Goal: Task Accomplishment & Management: Use online tool/utility

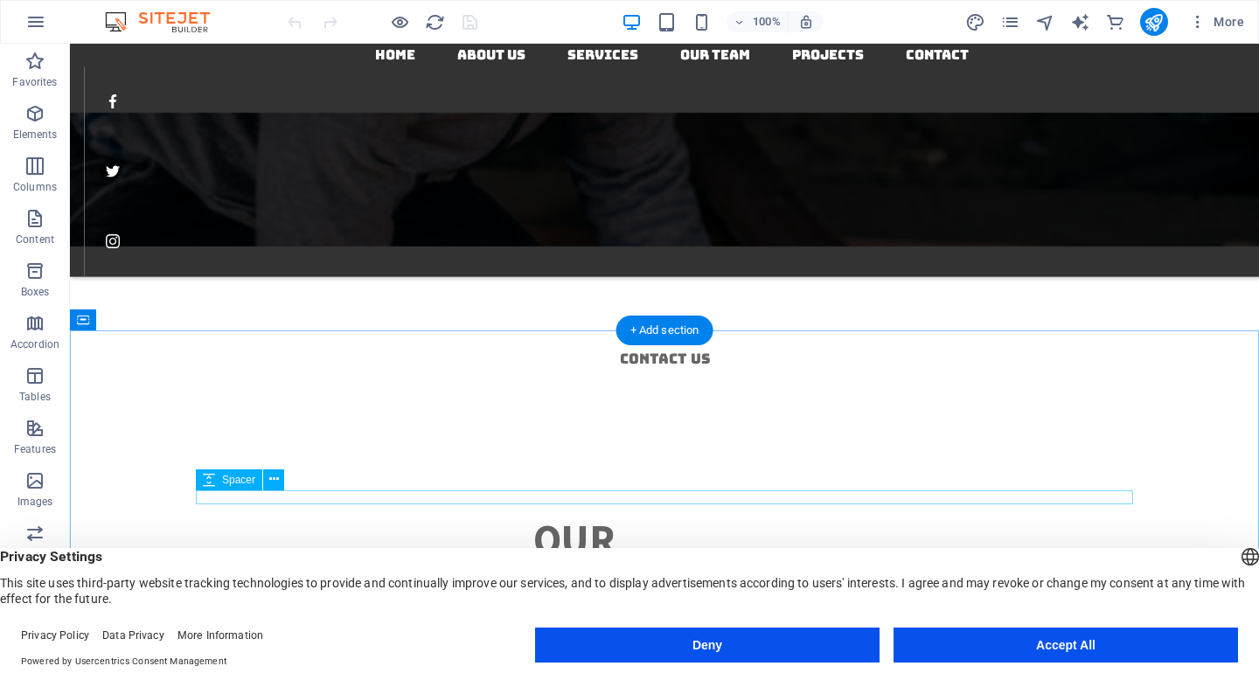
scroll to position [2418, 0]
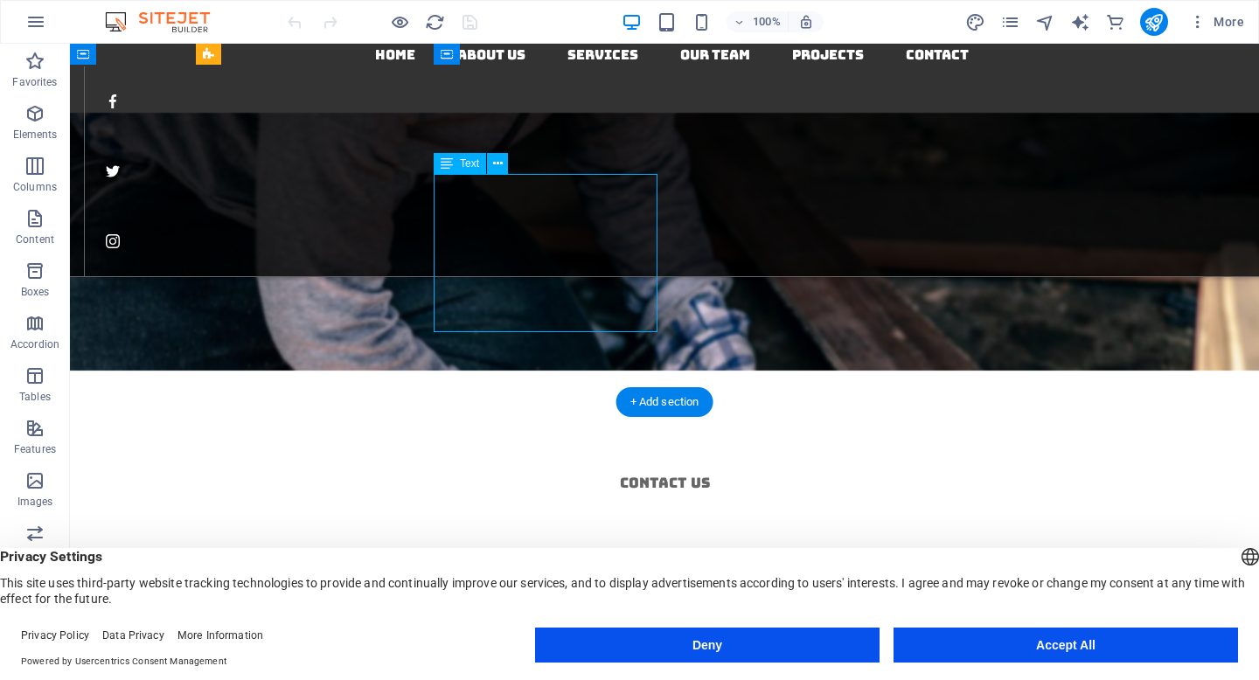
scroll to position [2365, 0]
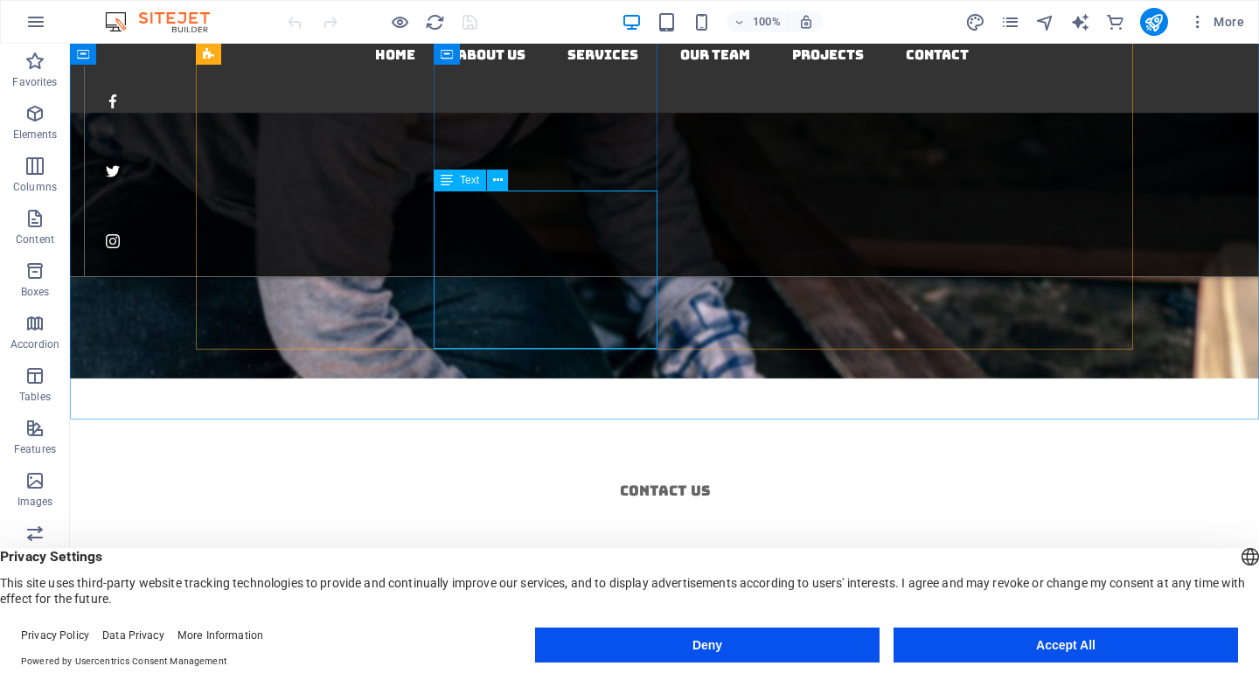
click at [472, 182] on span "Text" at bounding box center [469, 180] width 19 height 10
click at [458, 177] on div "Text" at bounding box center [460, 180] width 52 height 21
click at [500, 179] on icon at bounding box center [498, 180] width 10 height 18
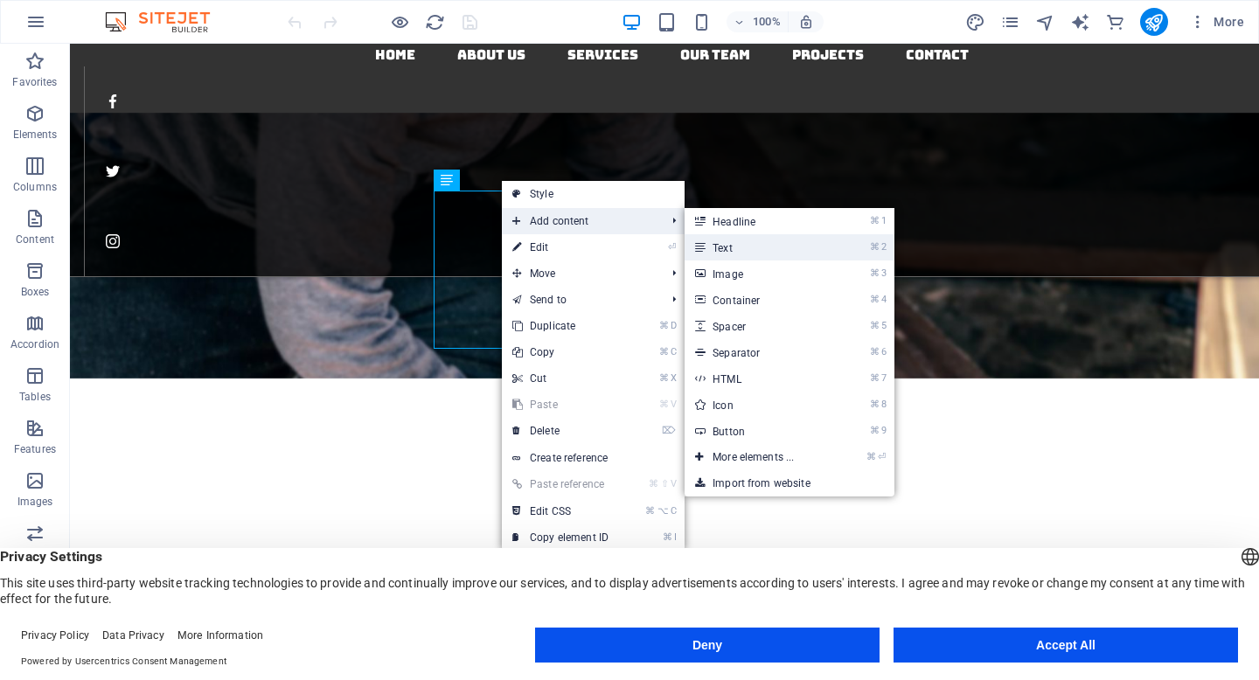
click at [724, 240] on link "⌘ 2 Text" at bounding box center [756, 247] width 144 height 26
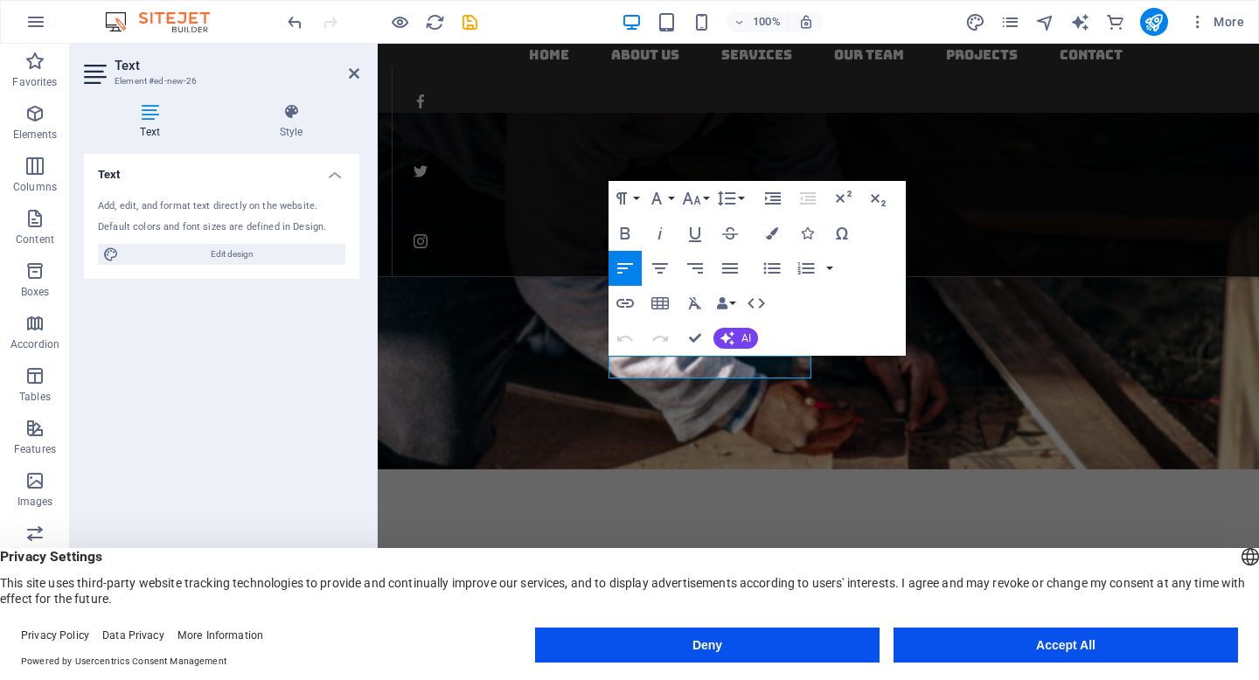
scroll to position [2433, 0]
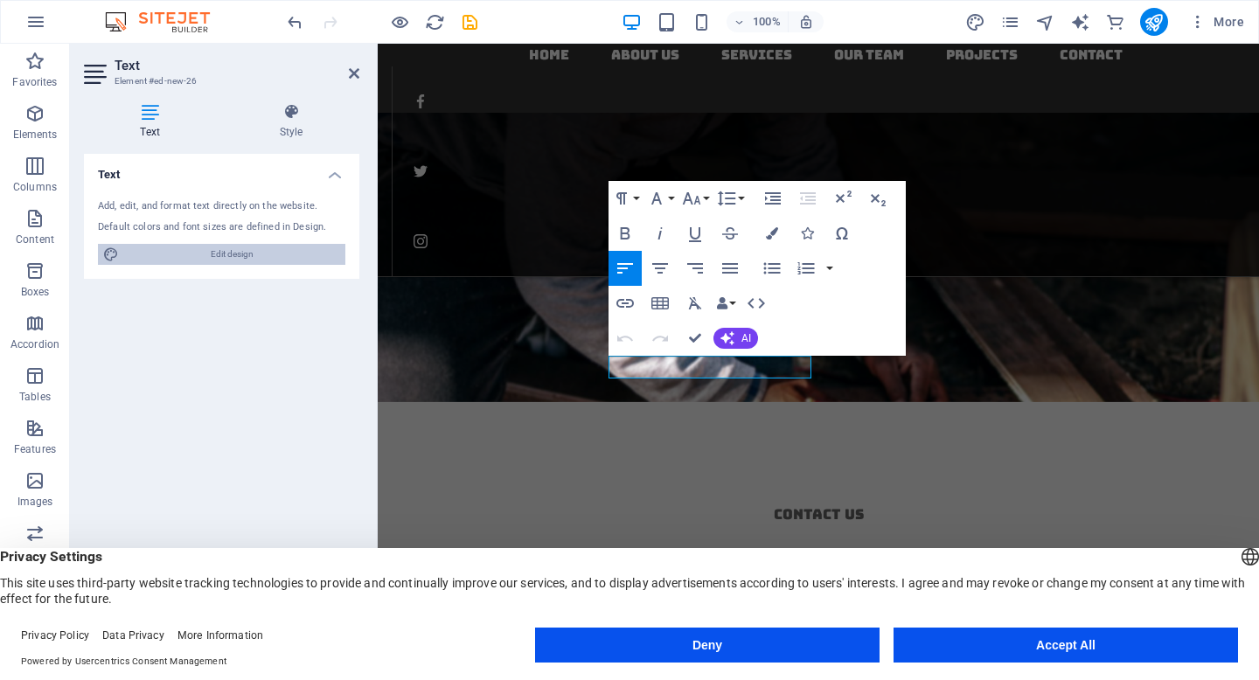
click at [241, 250] on span "Edit design" at bounding box center [232, 254] width 216 height 21
select select "rem"
select select "300"
select select "px"
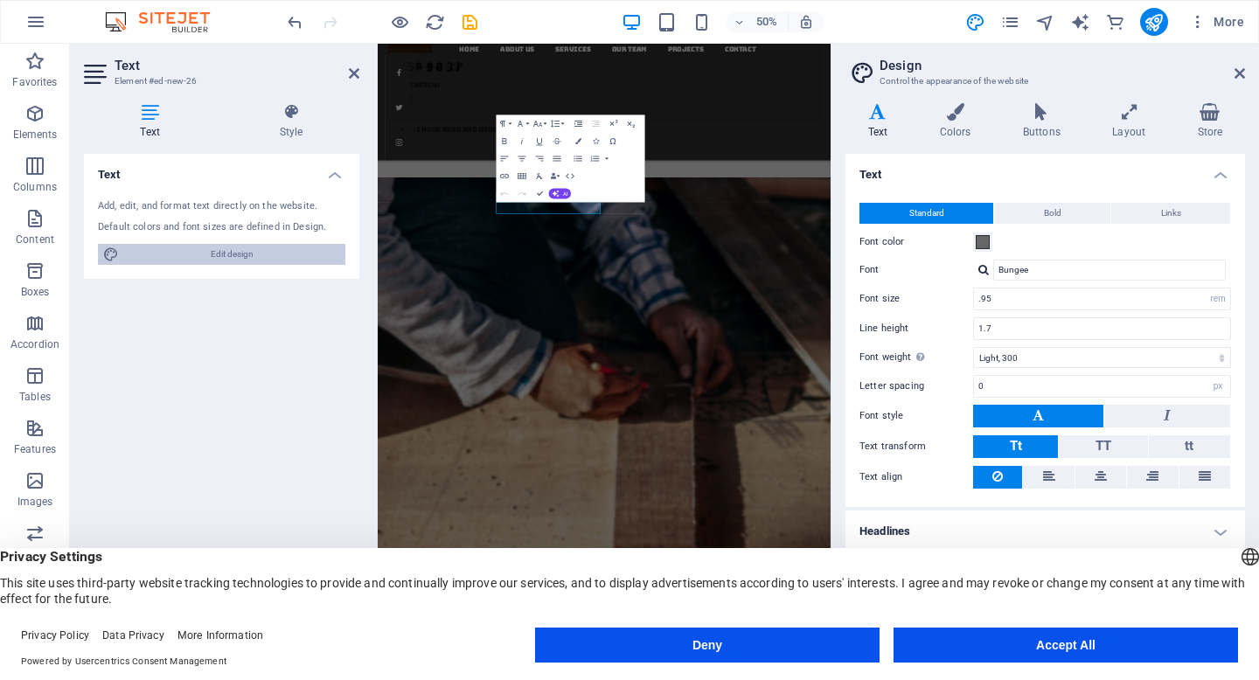
scroll to position [3018, 0]
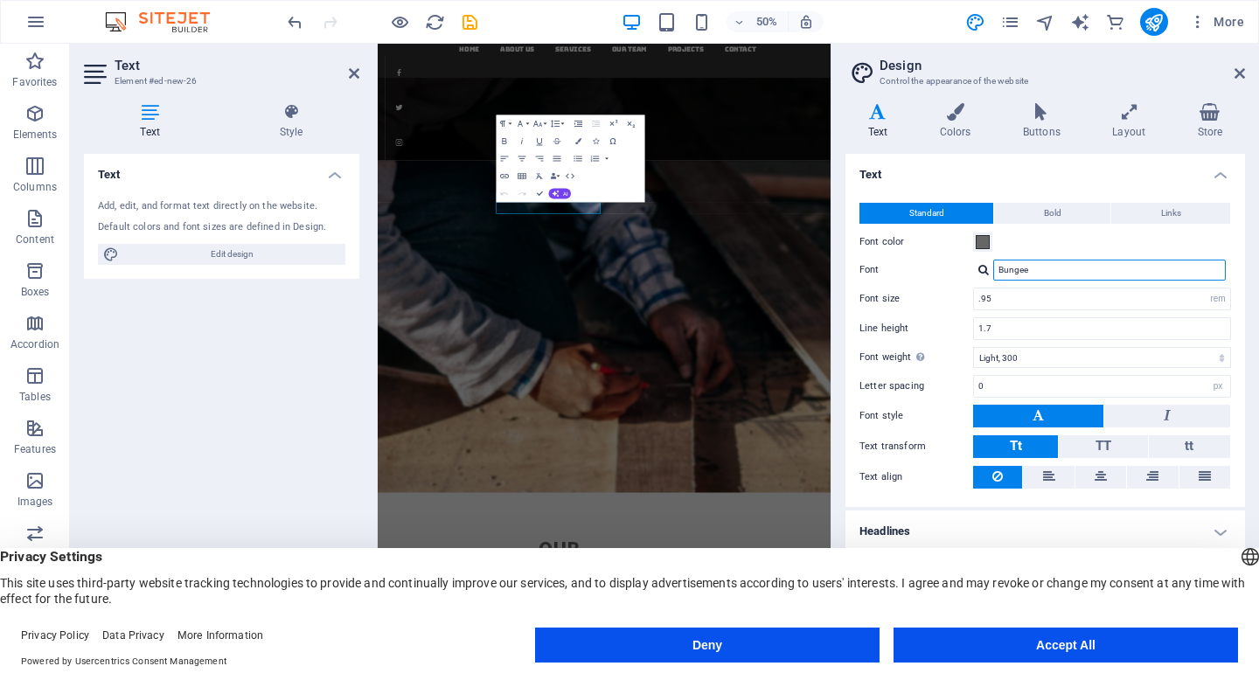
click at [1072, 267] on input "Bungee" at bounding box center [1109, 270] width 233 height 21
drag, startPoint x: 1045, startPoint y: 271, endPoint x: 984, endPoint y: 271, distance: 61.2
click at [984, 271] on div "Bungee" at bounding box center [1102, 270] width 258 height 21
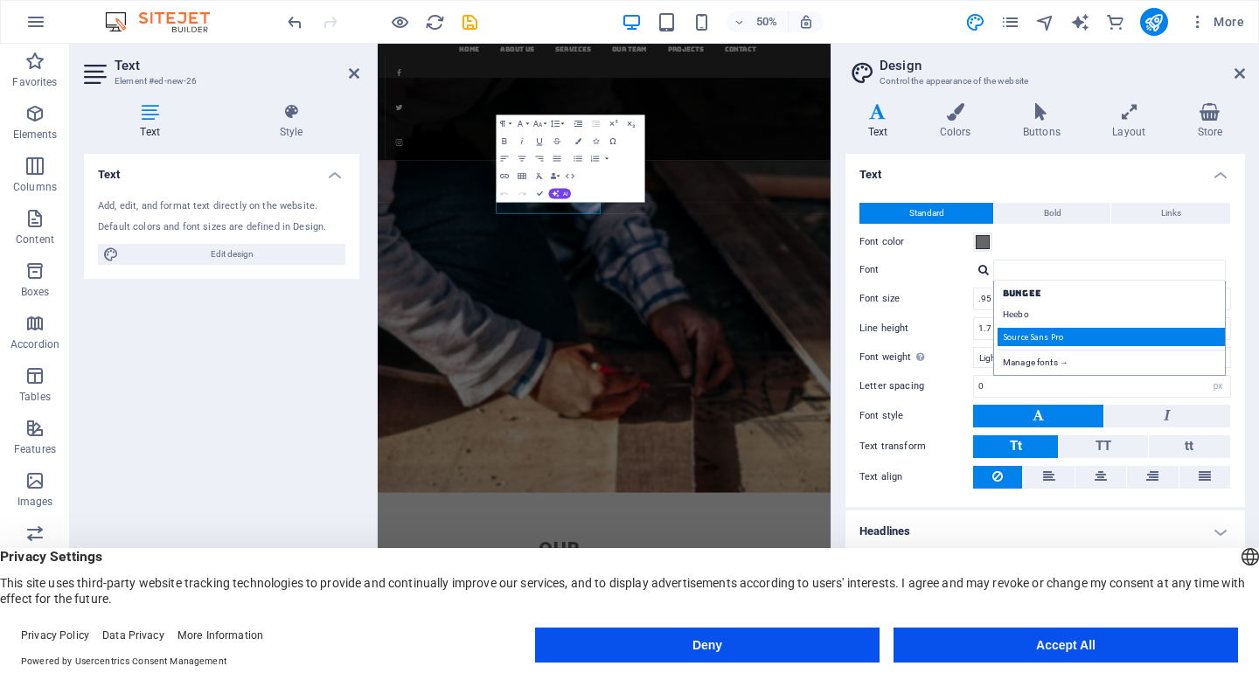
click at [1017, 337] on div "Source Sans Pro" at bounding box center [1112, 337] width 231 height 18
type input "Source Sans Pro"
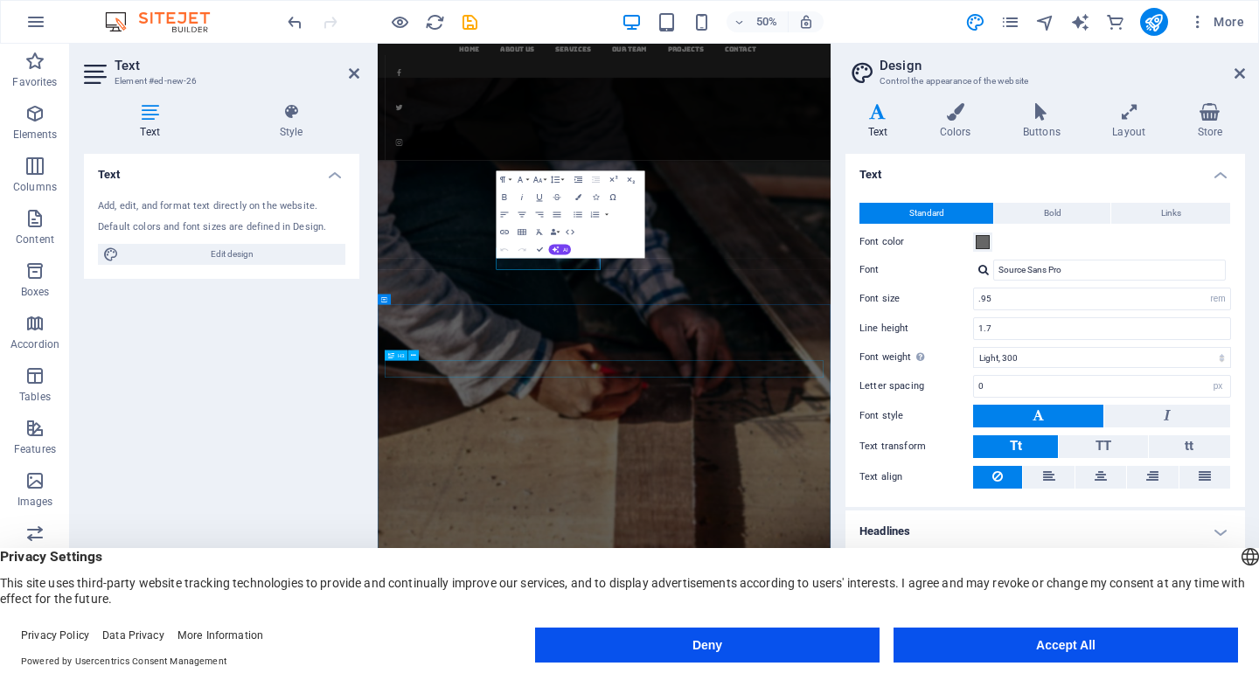
scroll to position [2499, 0]
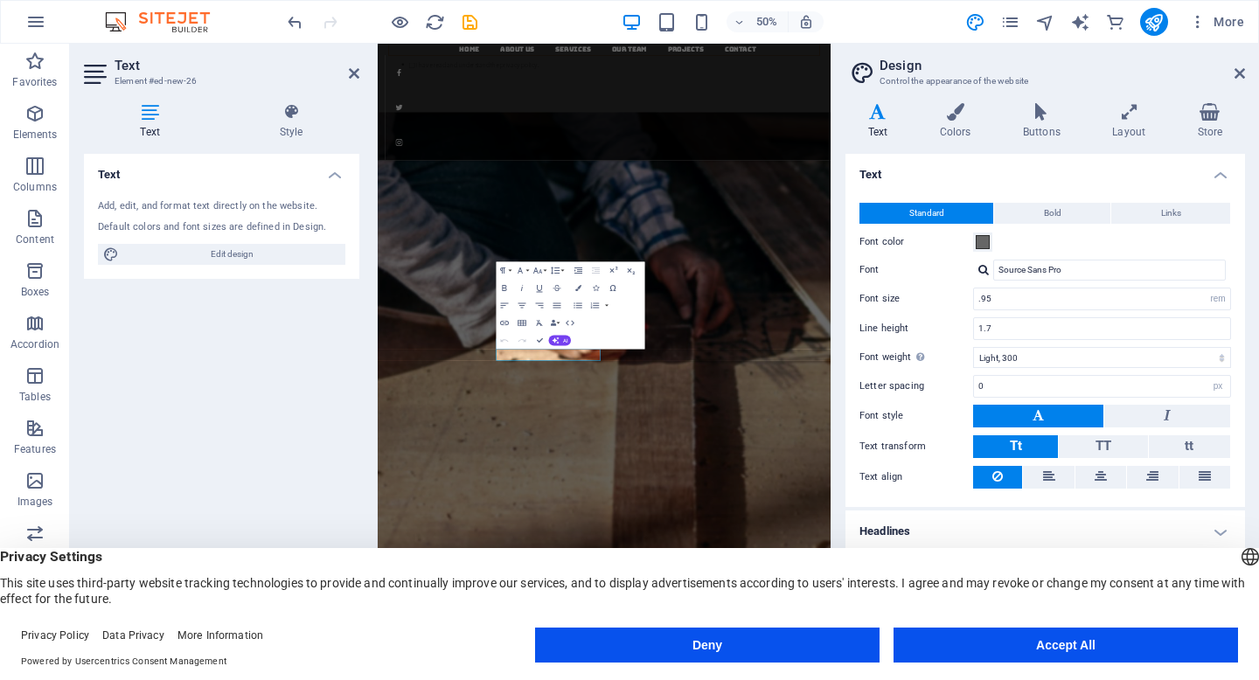
click at [1024, 166] on h4 "Text" at bounding box center [1044, 169] width 399 height 31
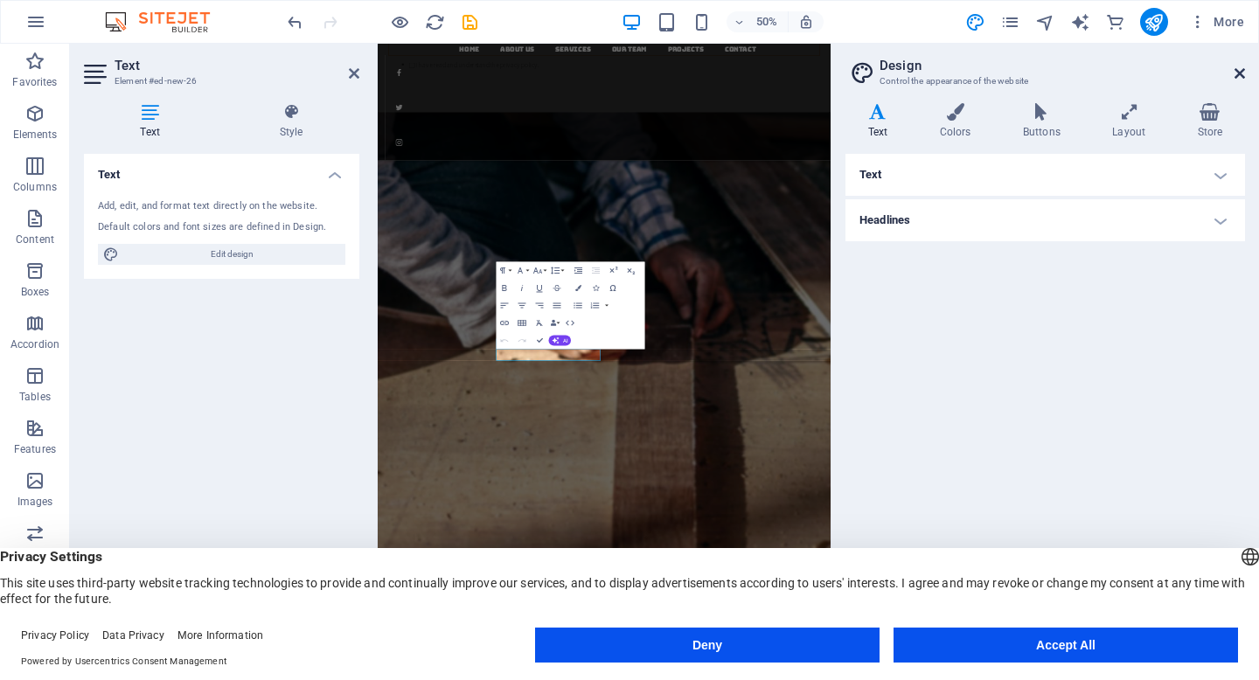
click at [1243, 71] on icon at bounding box center [1239, 73] width 10 height 14
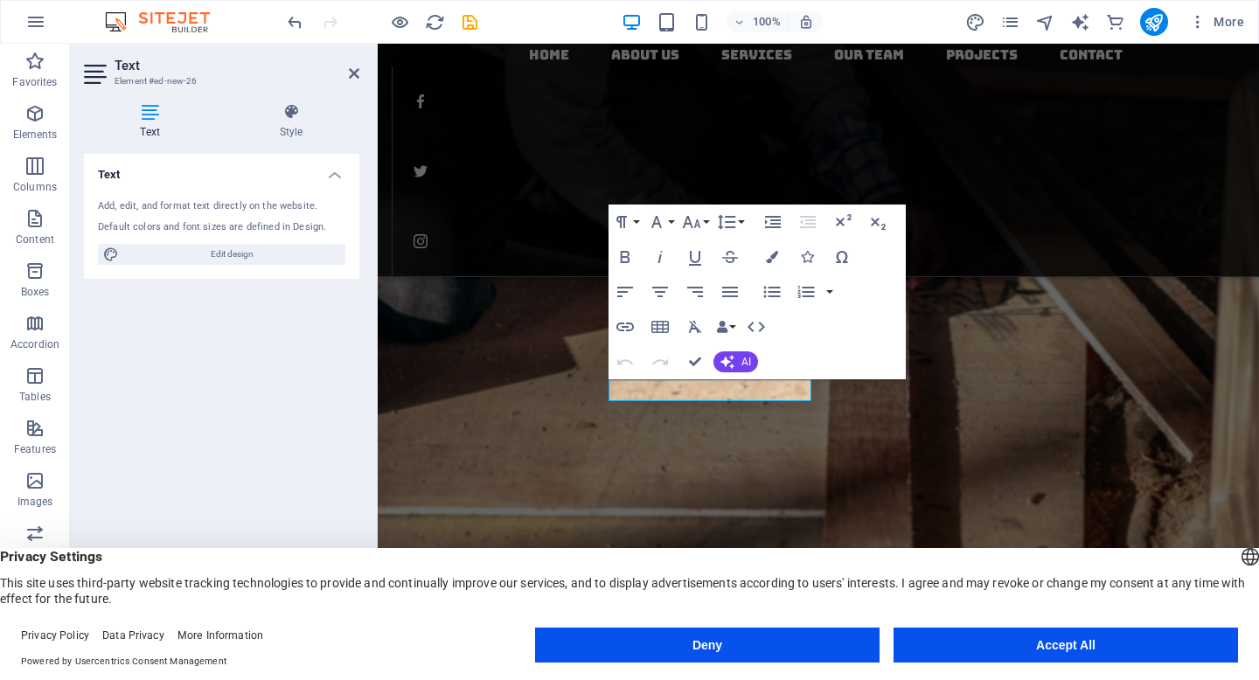
scroll to position [2194, 0]
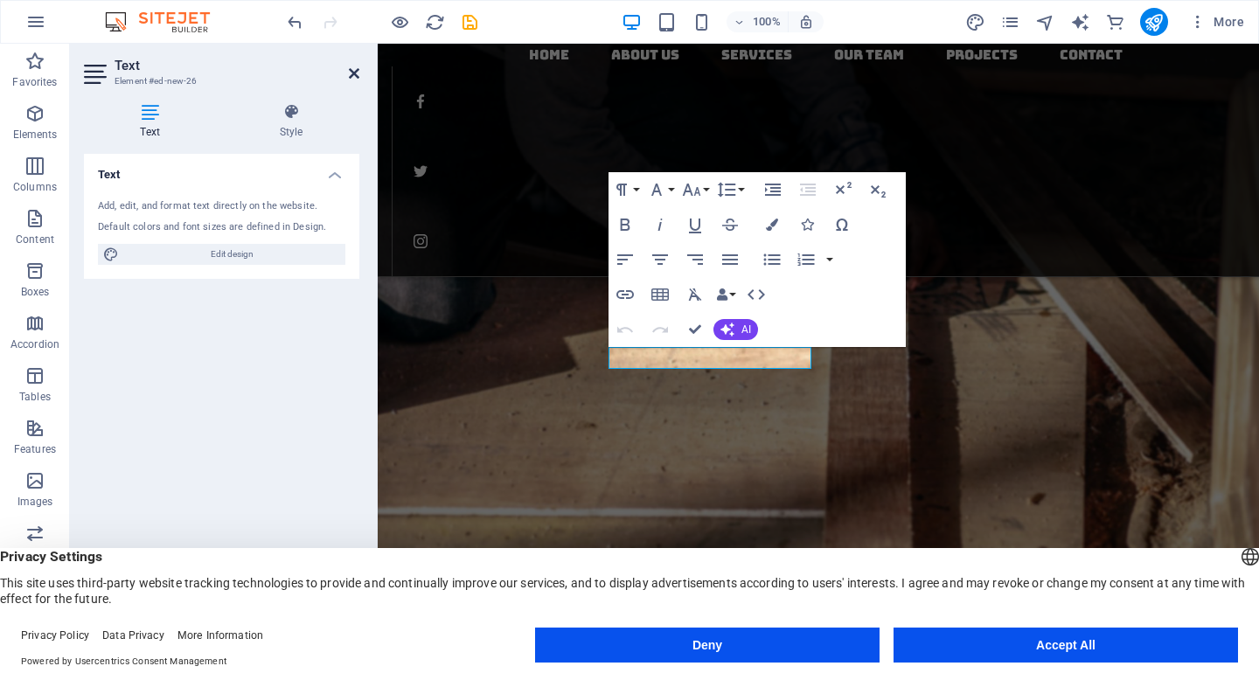
click at [351, 67] on icon at bounding box center [354, 73] width 10 height 14
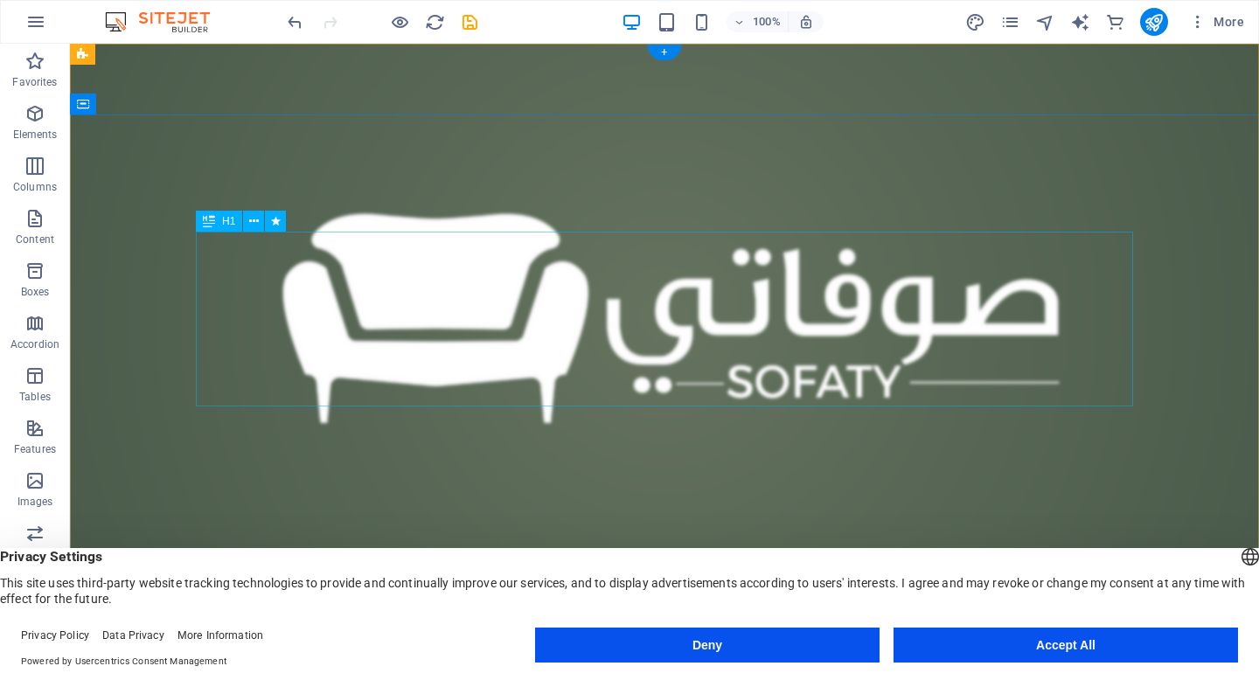
scroll to position [0, 0]
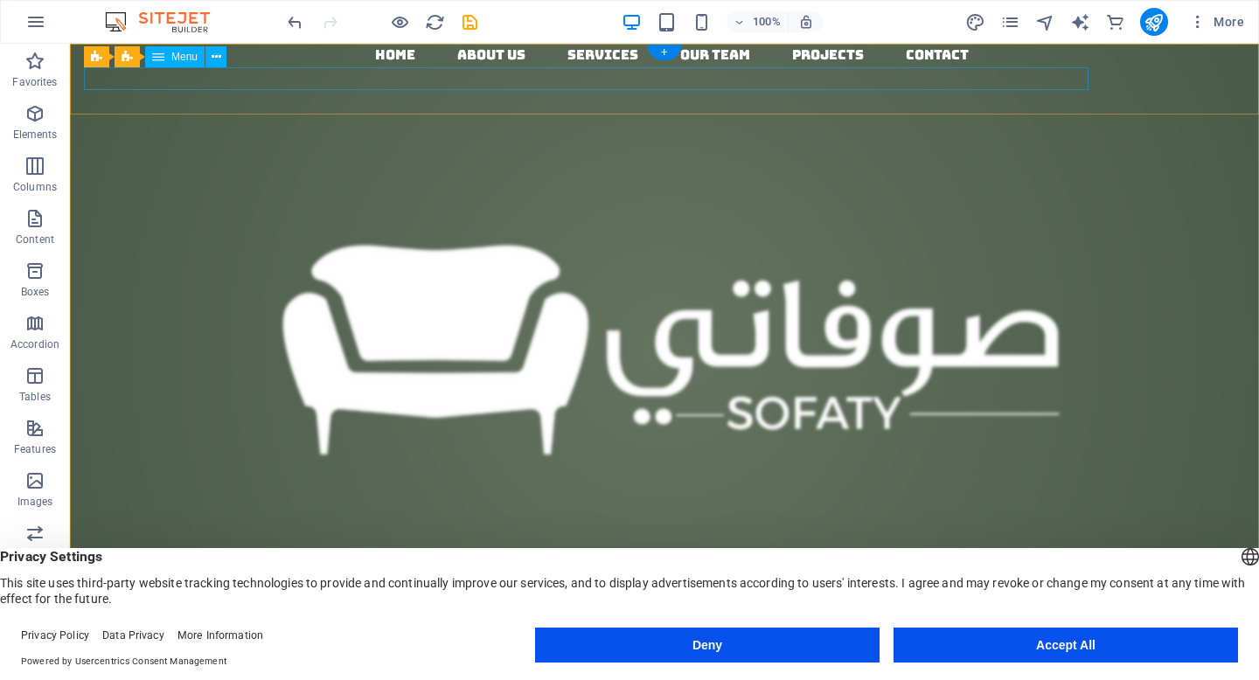
click at [310, 66] on nav "Home About us Services Our Team Projects Contact" at bounding box center [671, 55] width 1175 height 23
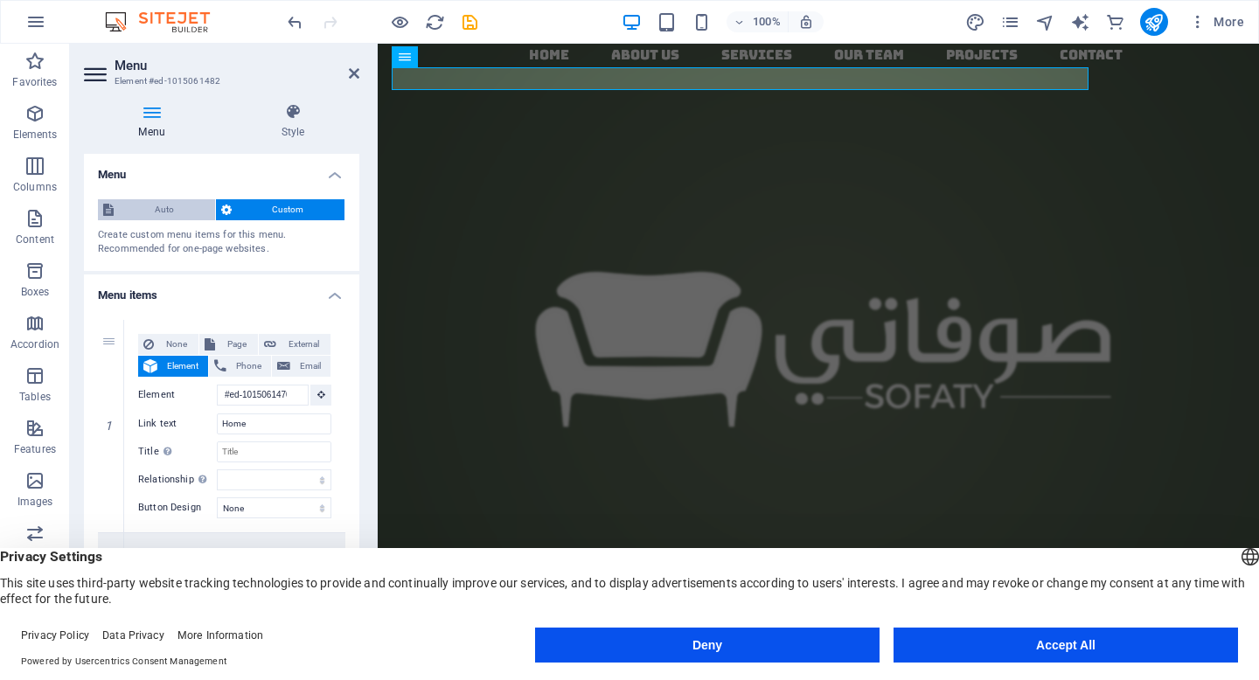
click at [181, 208] on span "Auto" at bounding box center [164, 209] width 91 height 21
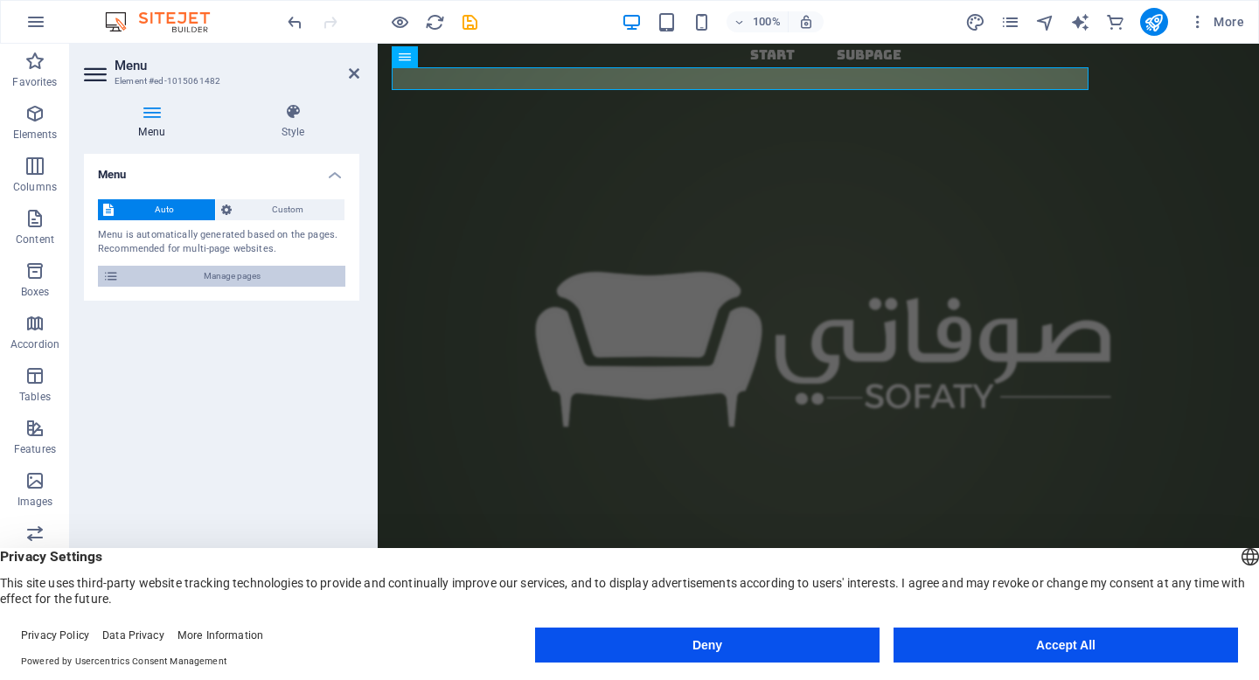
click at [251, 275] on span "Manage pages" at bounding box center [232, 276] width 216 height 21
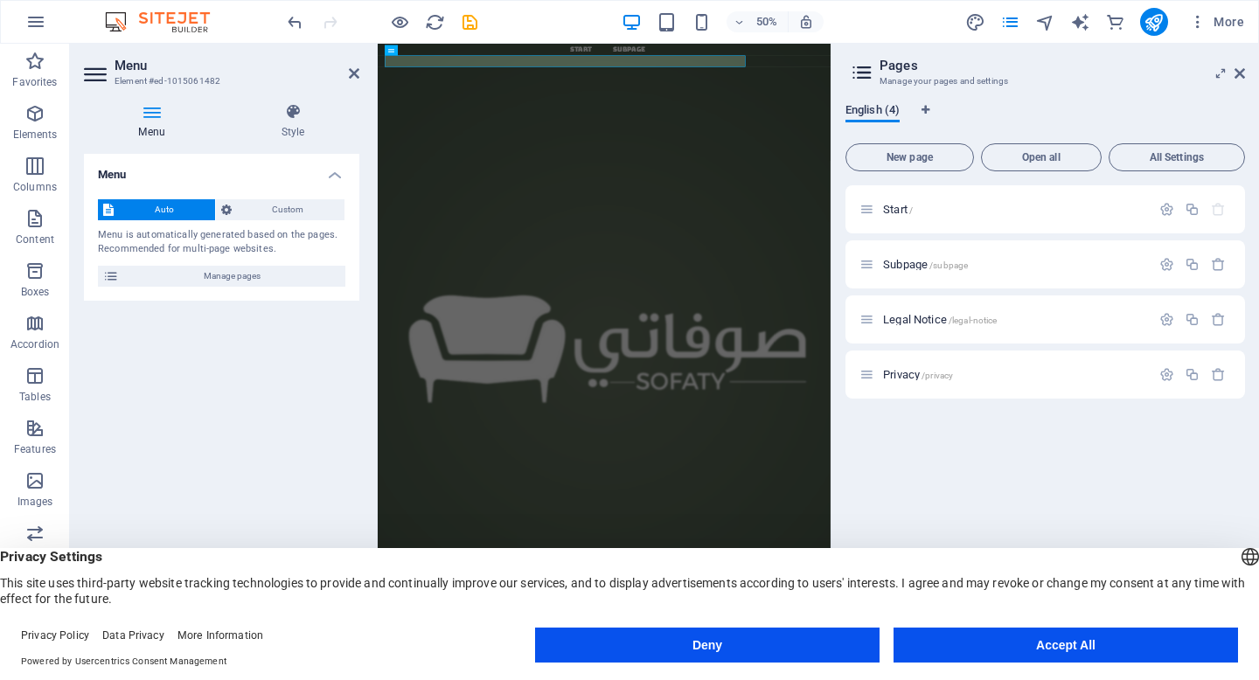
click at [876, 112] on span "English (4)" at bounding box center [872, 112] width 54 height 24
click at [924, 108] on icon "Language Tabs" at bounding box center [925, 110] width 8 height 10
select select "41"
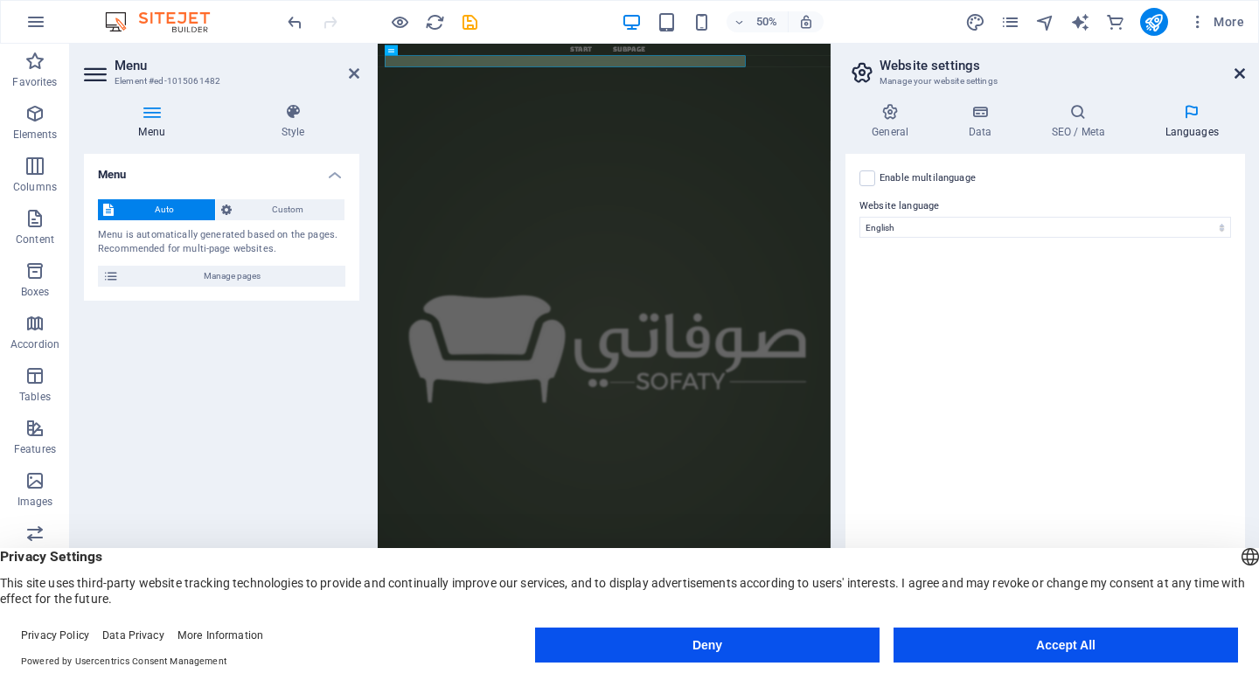
click at [1242, 73] on icon at bounding box center [1239, 73] width 10 height 14
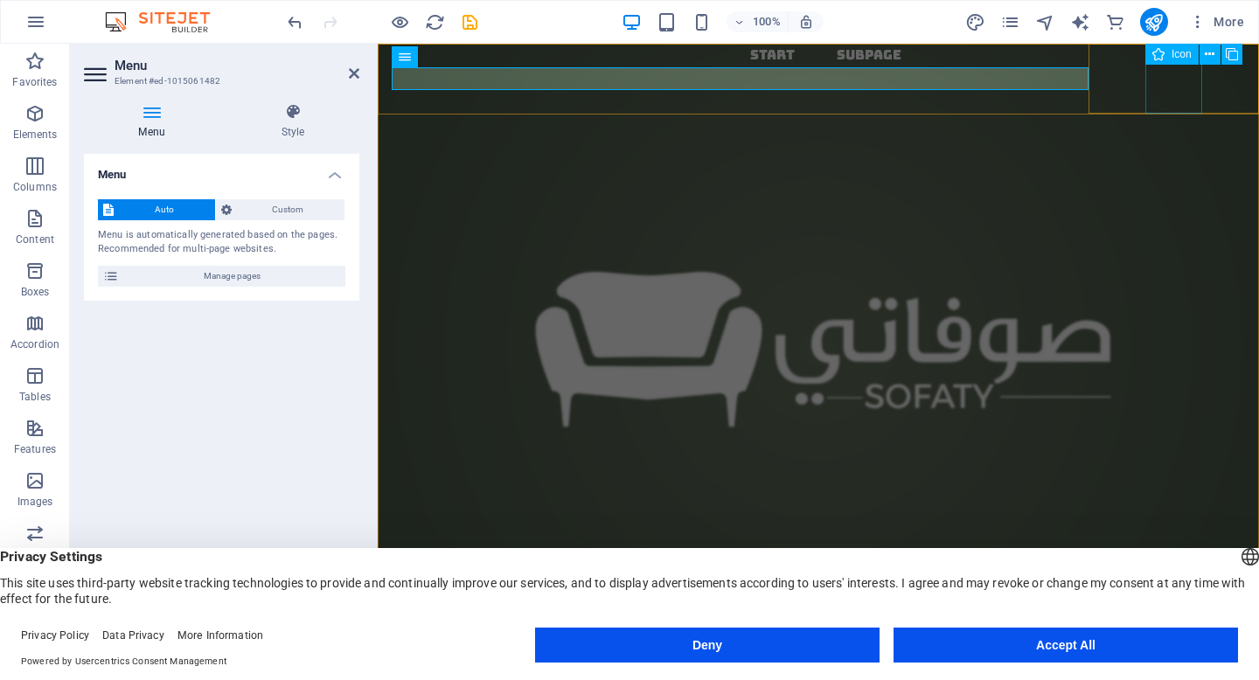
click at [1177, 56] on span "Icon" at bounding box center [1181, 54] width 20 height 10
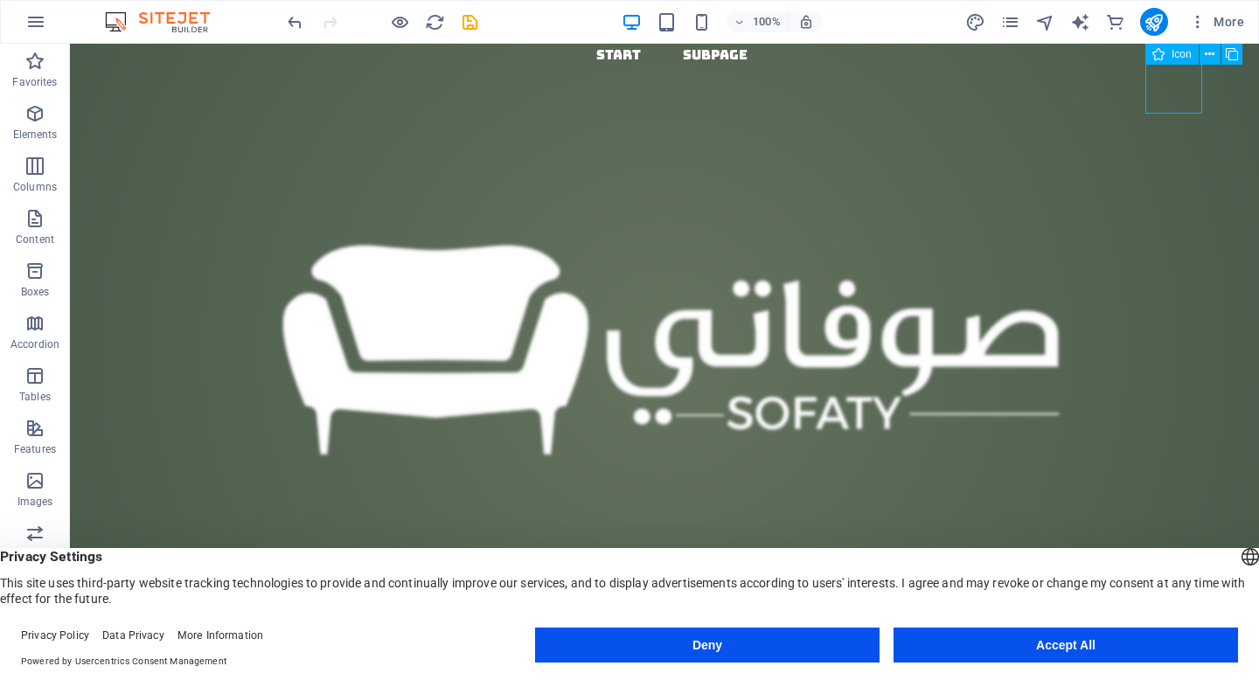
click at [1177, 56] on span "Icon" at bounding box center [1181, 54] width 20 height 10
select select "xMidYMid"
select select "px"
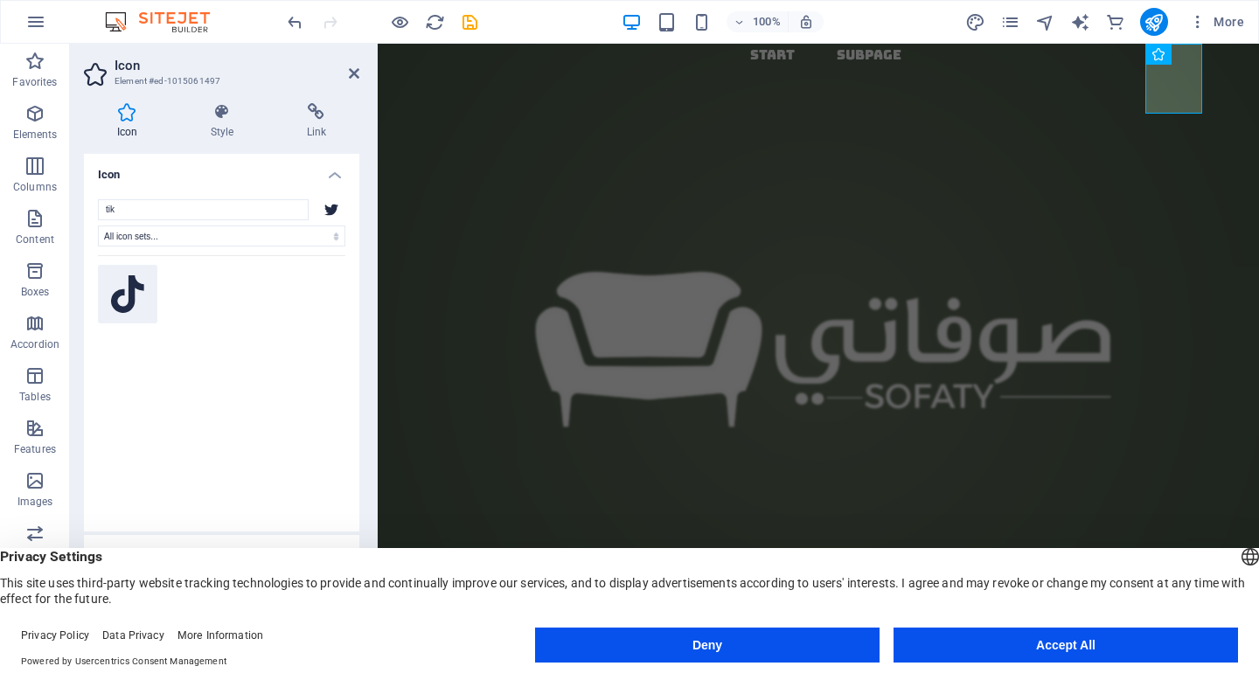
click at [139, 280] on icon at bounding box center [127, 294] width 33 height 38
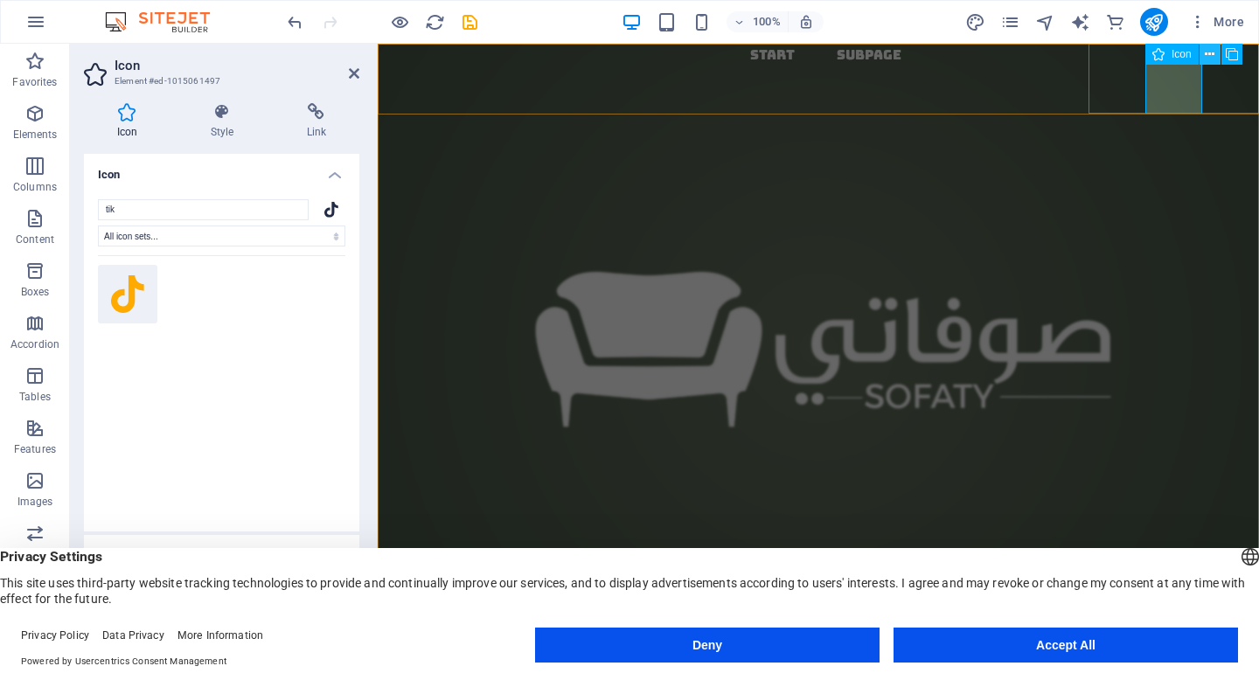
click at [1206, 56] on icon at bounding box center [1210, 54] width 10 height 18
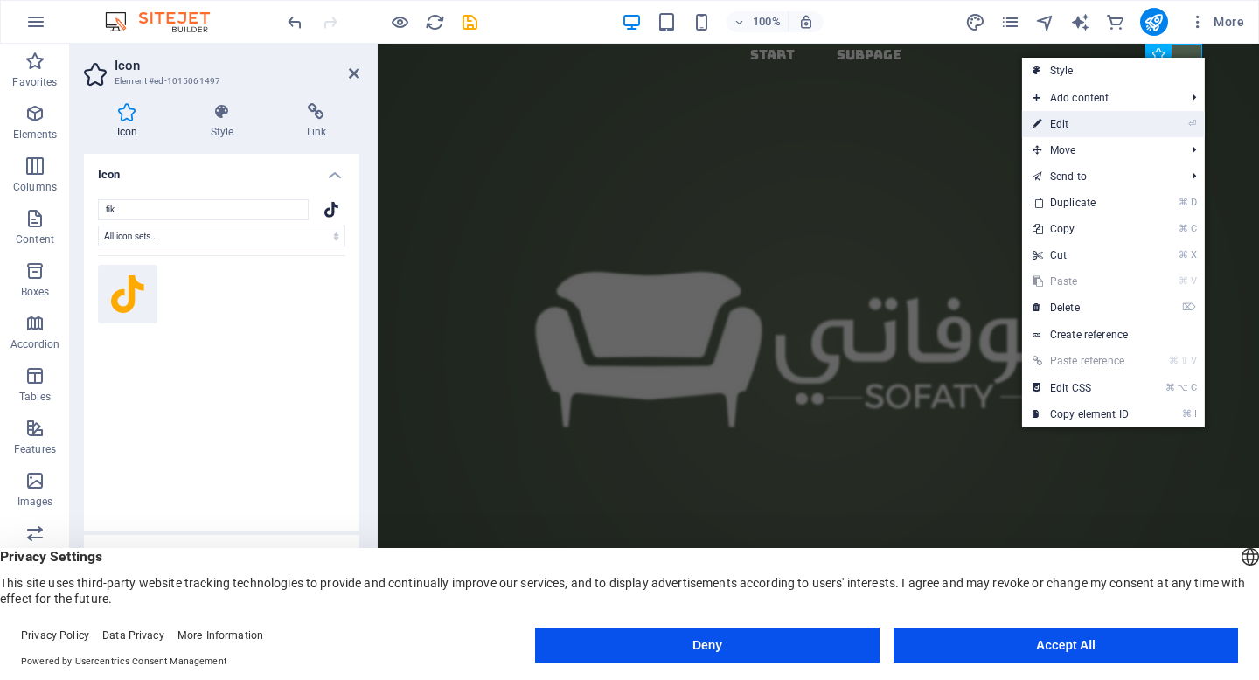
click at [1130, 126] on link "⏎ Edit" at bounding box center [1080, 124] width 117 height 26
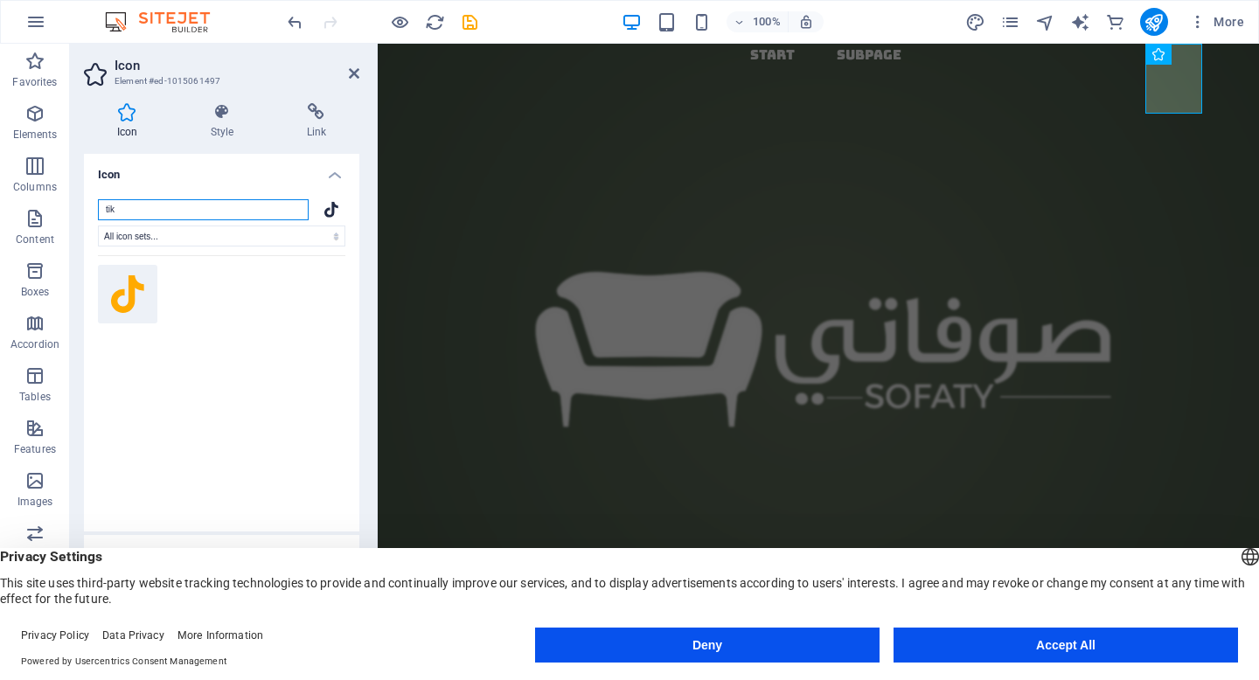
click at [142, 215] on input "tik" at bounding box center [203, 209] width 211 height 21
drag, startPoint x: 142, startPoint y: 215, endPoint x: 84, endPoint y: 213, distance: 58.6
click at [84, 213] on div "tik All icon sets... IcoFont Ionicons FontAwesome Brands FontAwesome Duotone Fo…" at bounding box center [221, 358] width 275 height 346
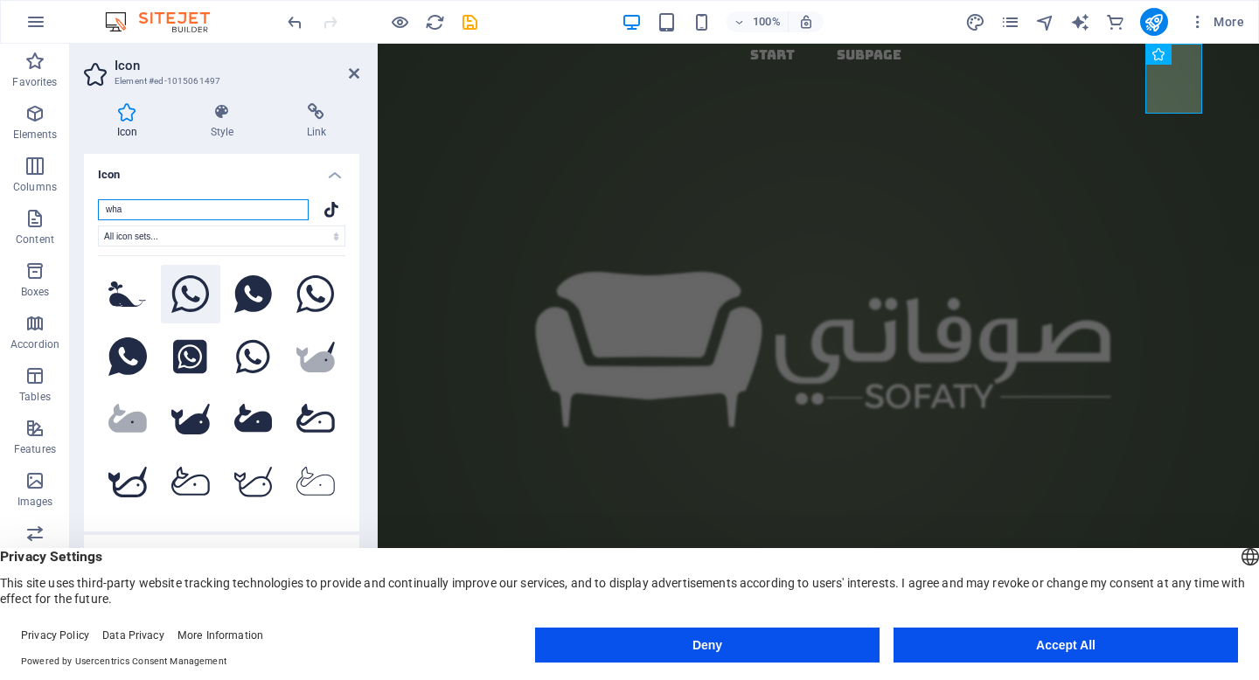
type input "wha"
click at [201, 301] on icon at bounding box center [190, 294] width 38 height 38
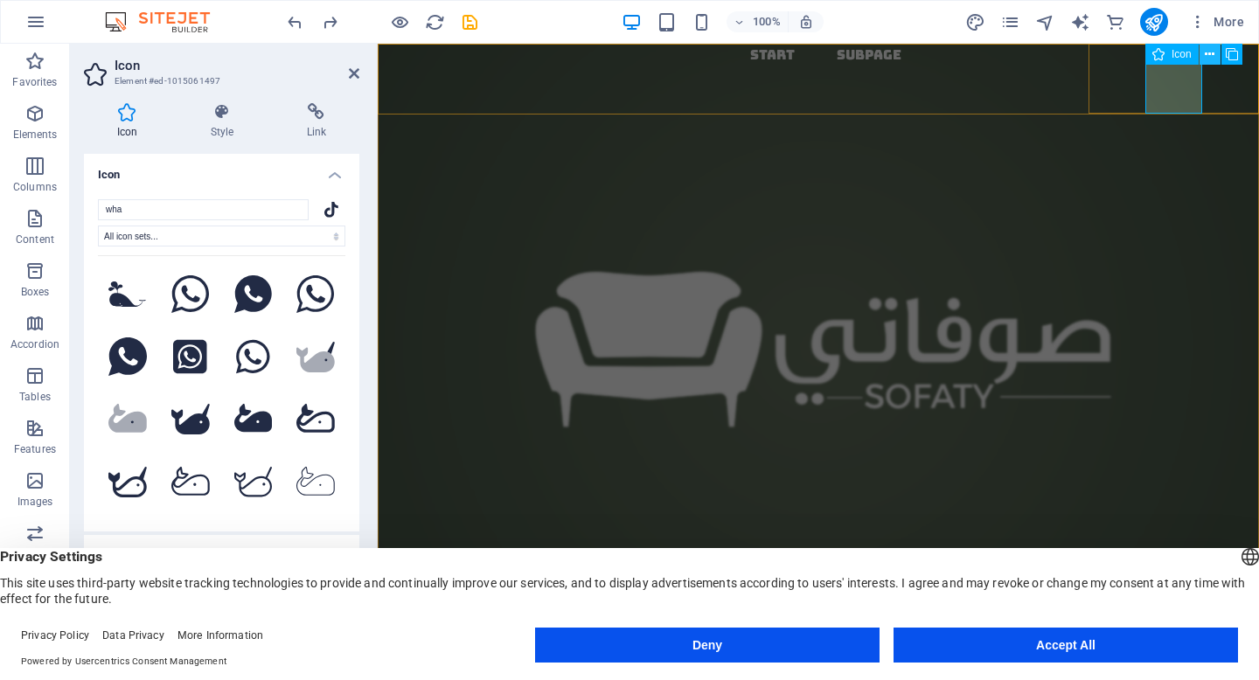
click at [1209, 52] on icon at bounding box center [1210, 54] width 10 height 18
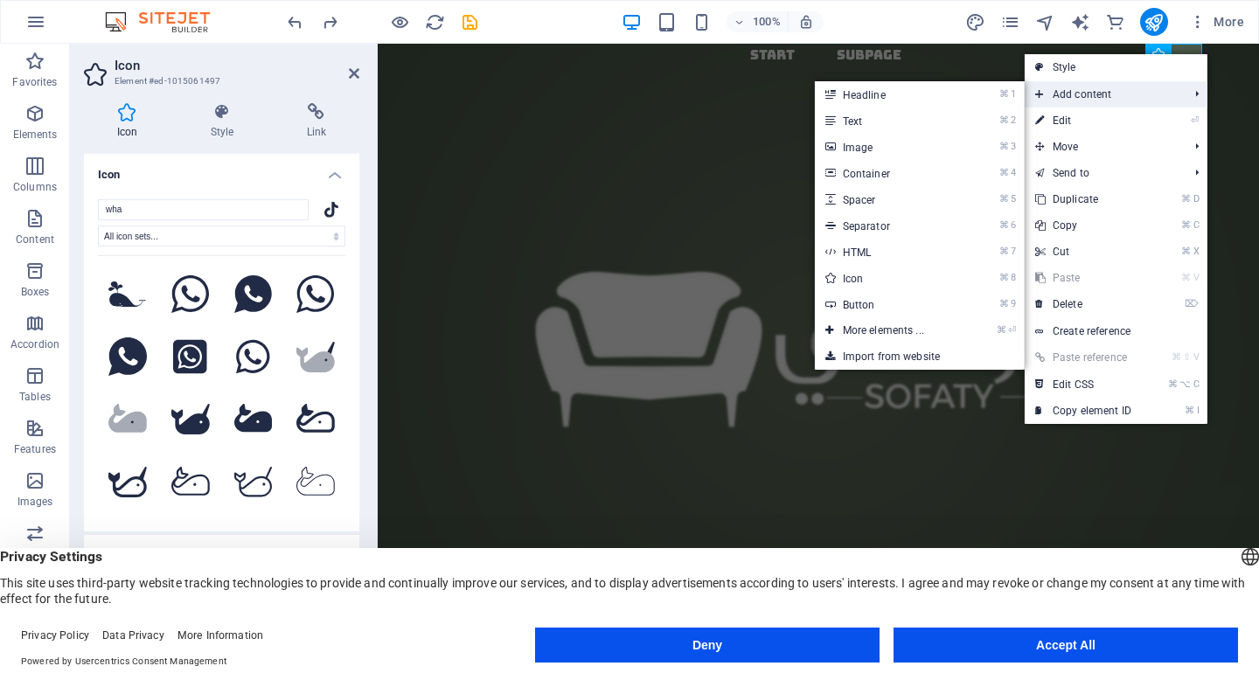
click at [1088, 103] on span "Add content" at bounding box center [1102, 94] width 156 height 26
click at [1038, 91] on icon at bounding box center [1039, 94] width 9 height 26
click at [1037, 93] on icon at bounding box center [1039, 94] width 9 height 26
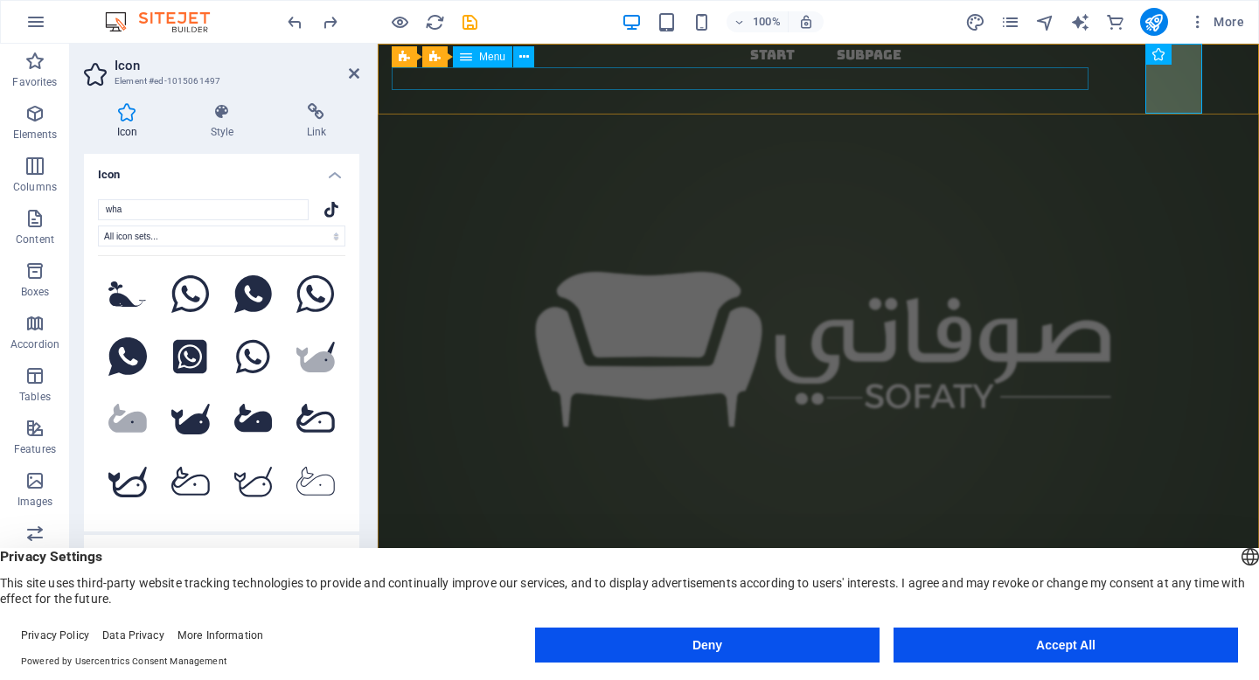
click at [625, 66] on nav "Start Subpage" at bounding box center [825, 55] width 867 height 23
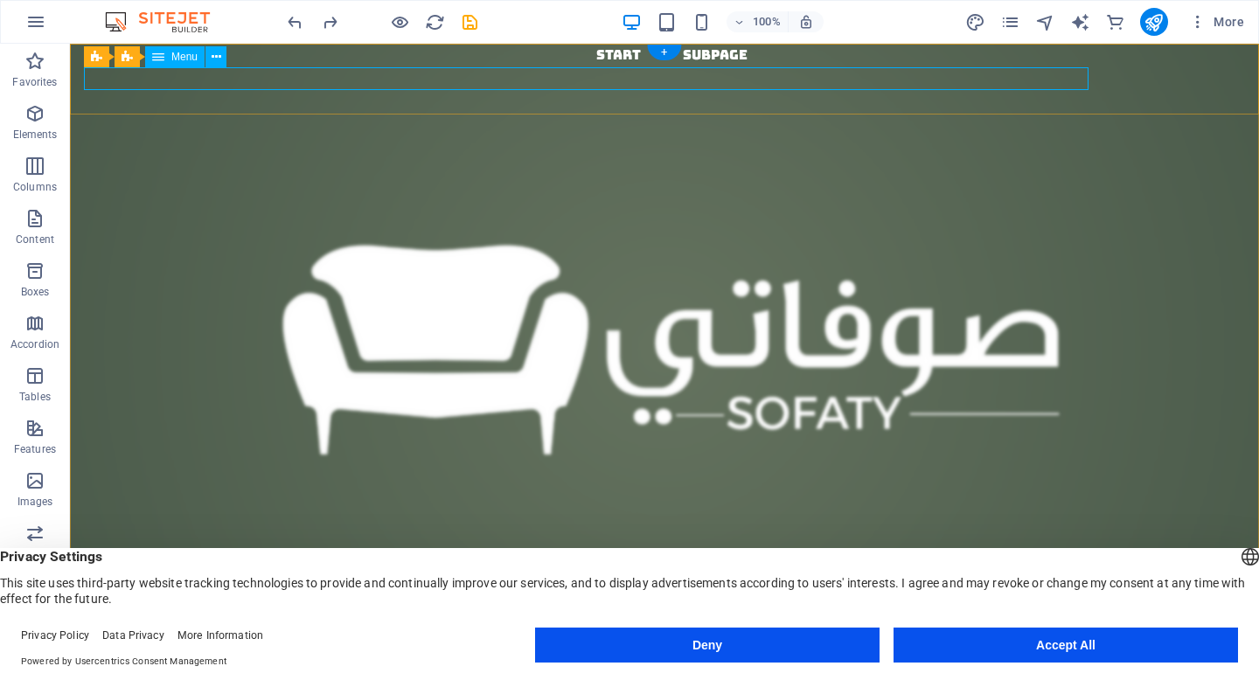
click at [525, 66] on nav "Start Subpage" at bounding box center [671, 55] width 1175 height 23
click at [245, 373] on div "الحلول الذكية في العزل المائي وكيماويات البناء المحدودة" at bounding box center [664, 434] width 937 height 175
click at [525, 66] on nav "Start Subpage" at bounding box center [671, 55] width 1175 height 23
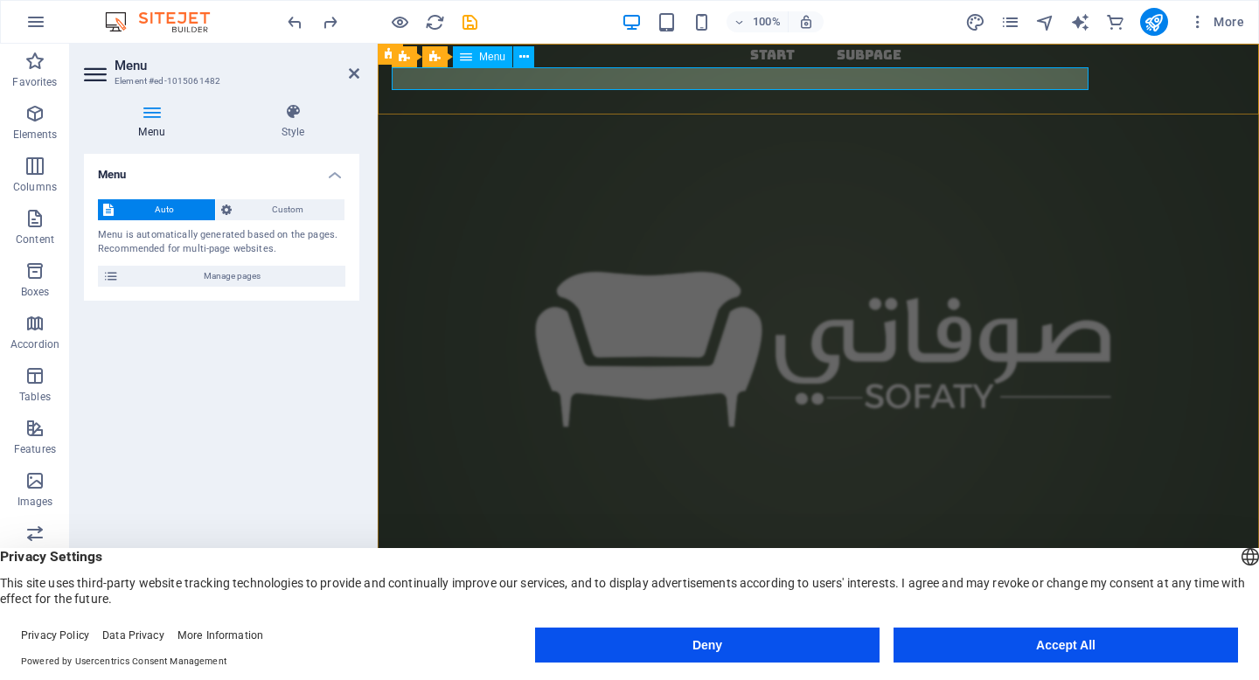
click at [598, 66] on nav "Start Subpage" at bounding box center [825, 55] width 867 height 23
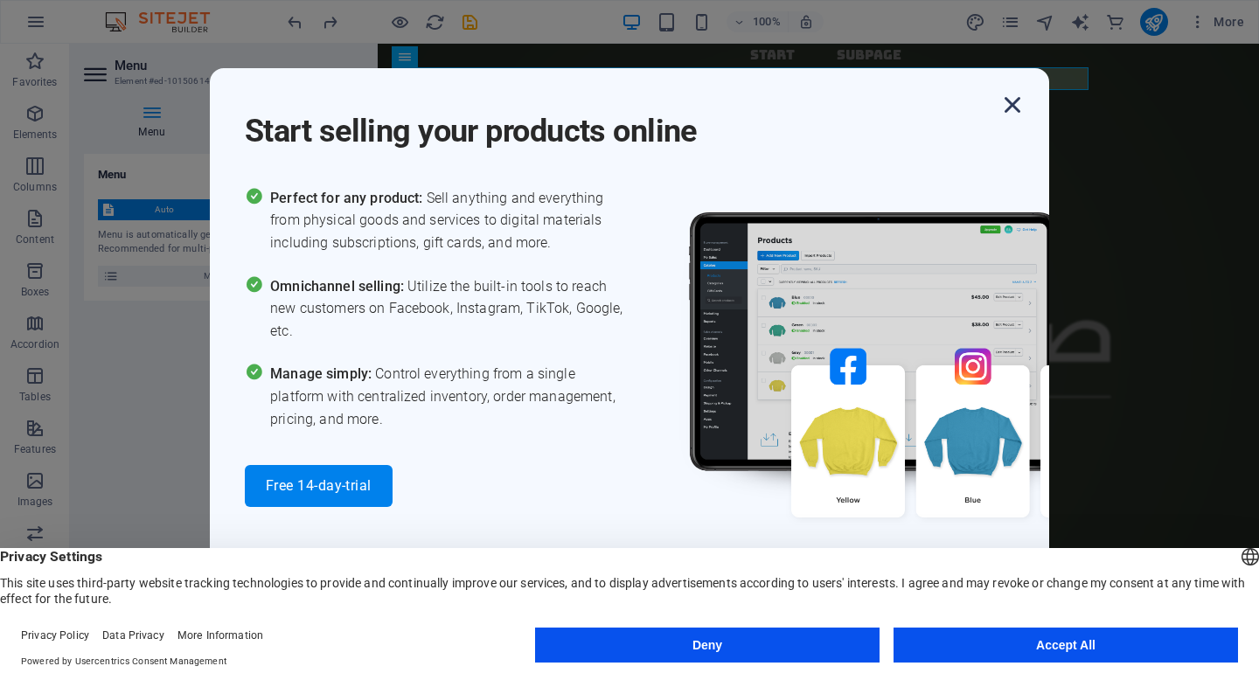
click at [1010, 101] on icon "button" at bounding box center [1012, 104] width 31 height 31
